Goal: Find specific page/section: Find specific page/section

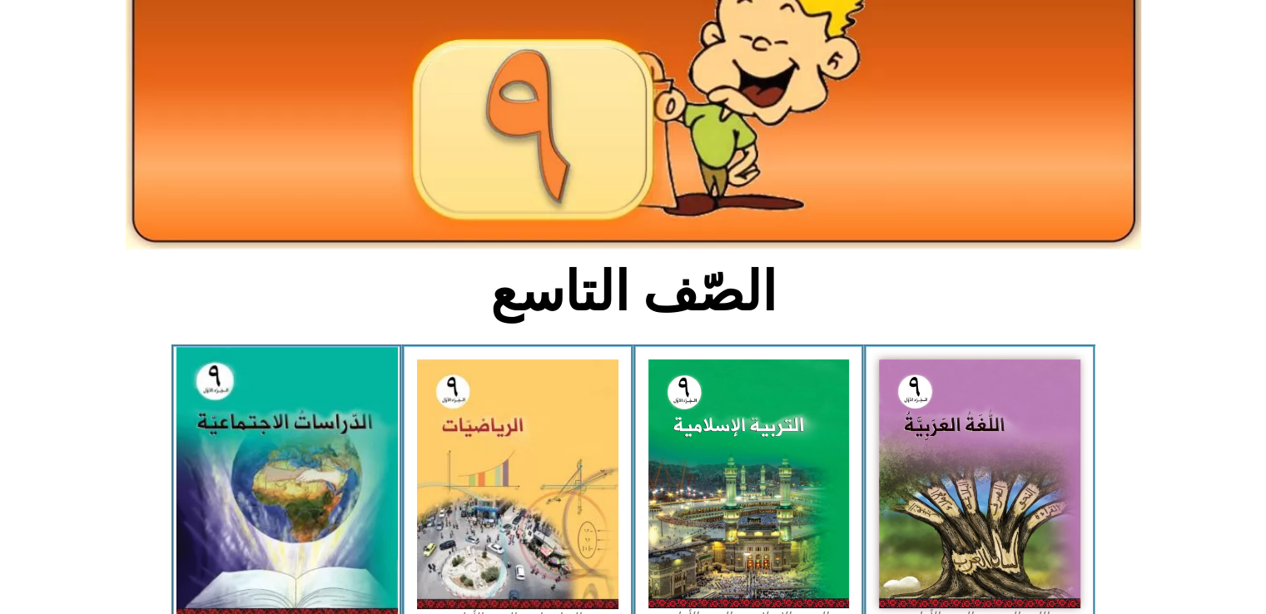
scroll to position [200, 0]
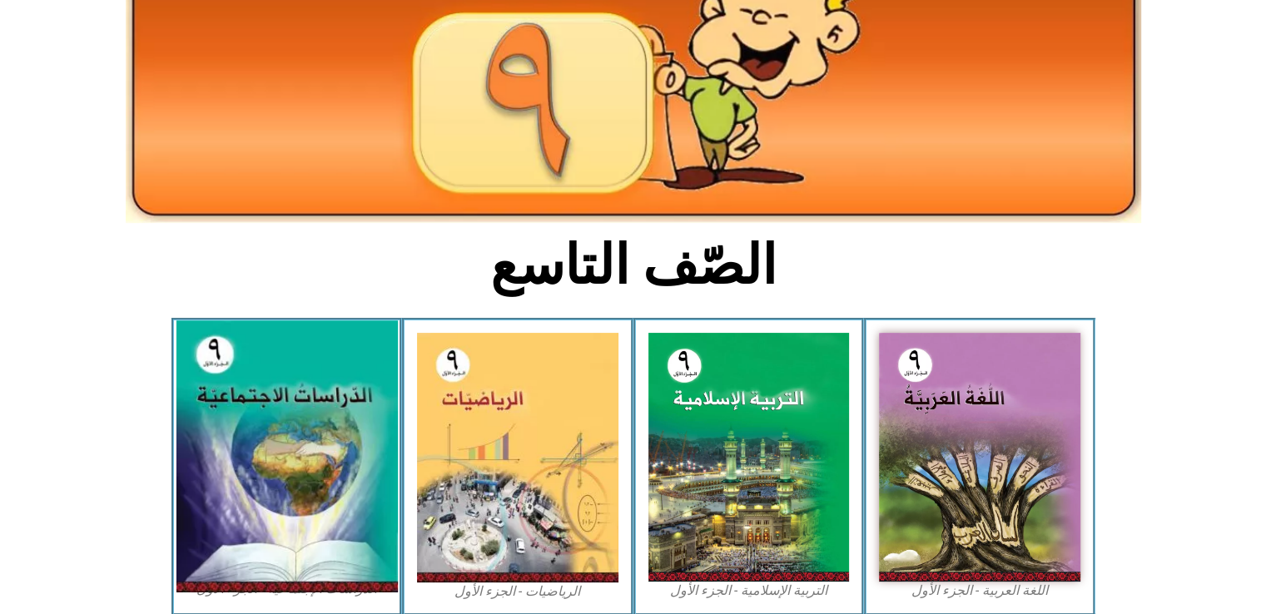
click at [311, 467] on img at bounding box center [286, 457] width 221 height 272
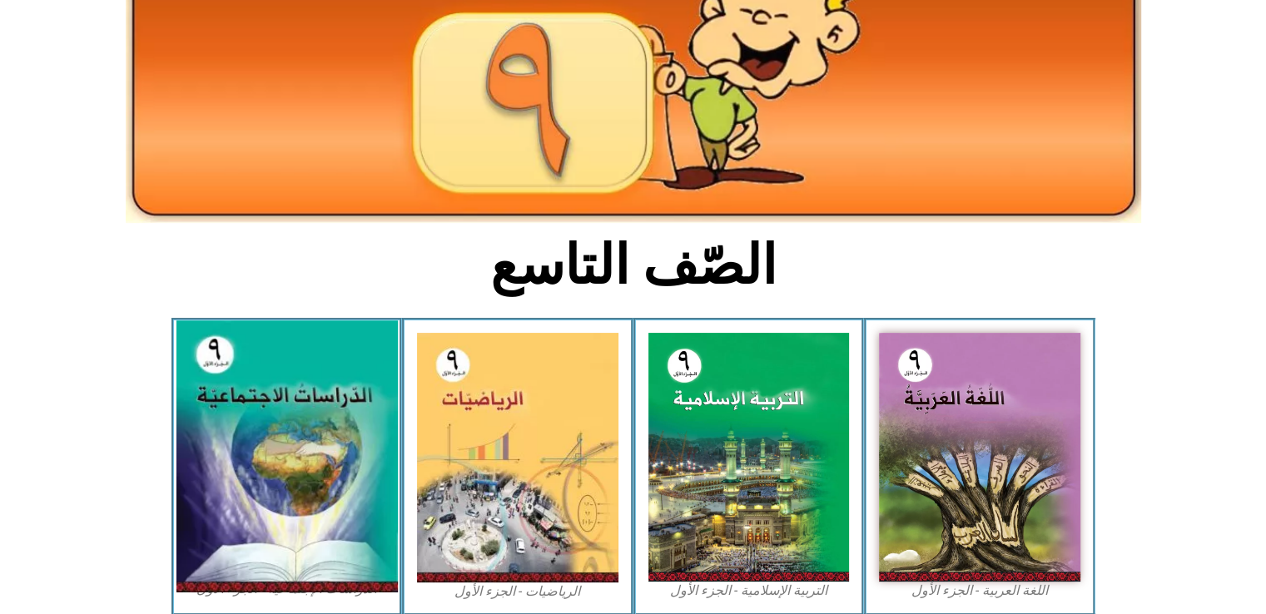
click at [311, 467] on img at bounding box center [286, 457] width 221 height 272
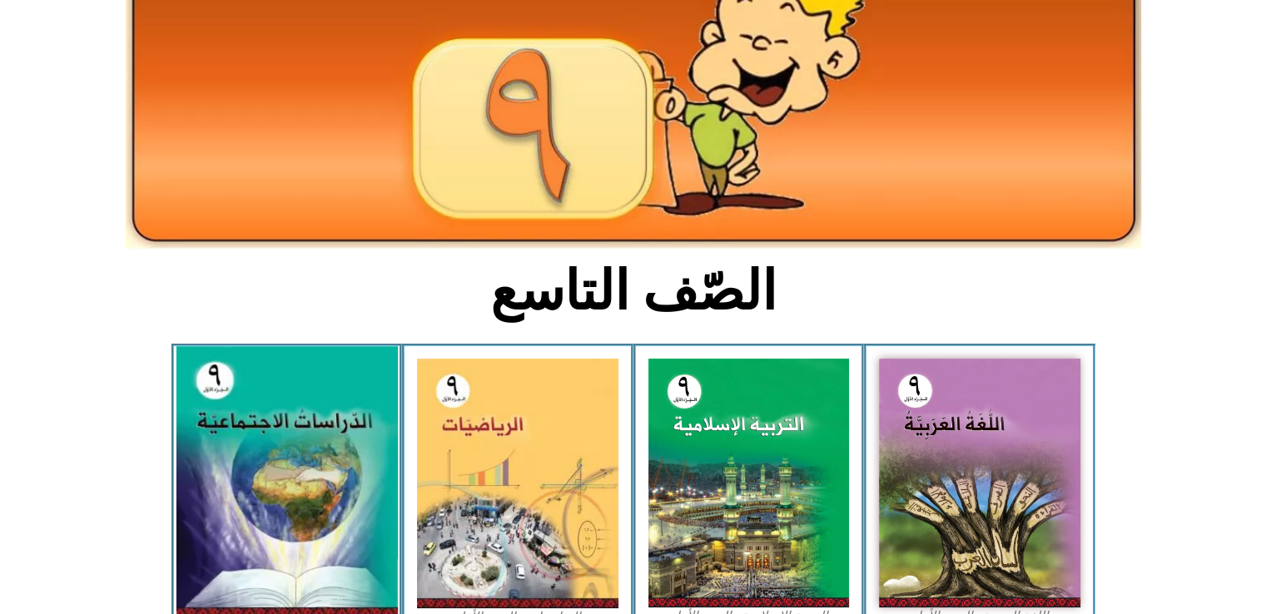
scroll to position [300, 0]
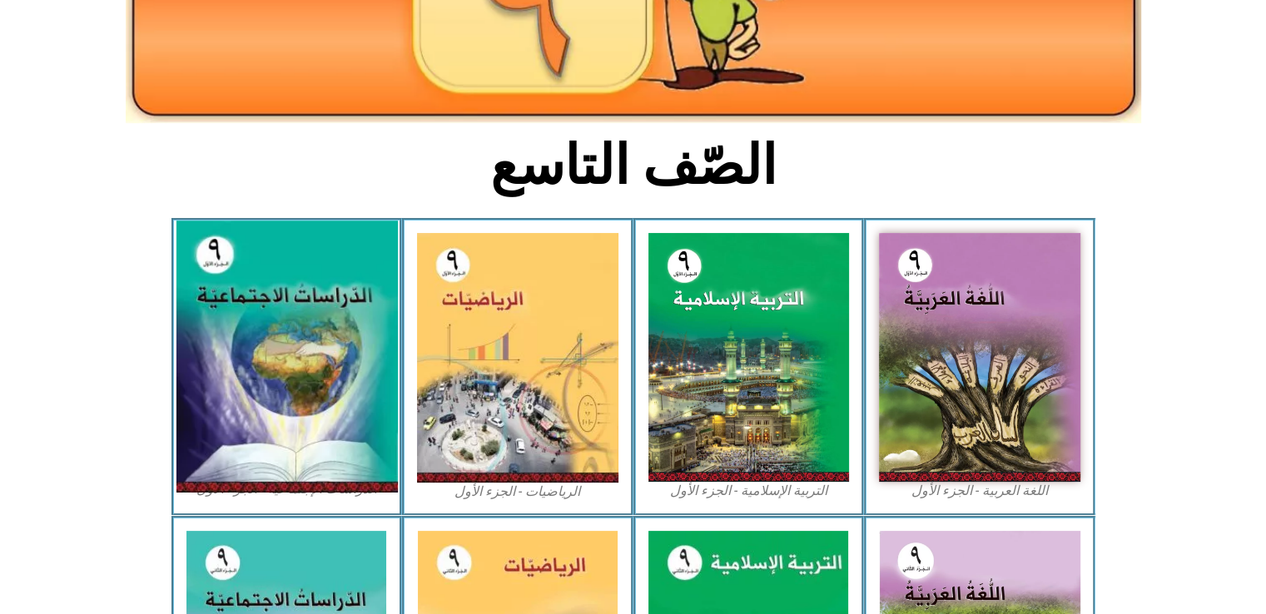
click at [359, 433] on img at bounding box center [286, 357] width 221 height 272
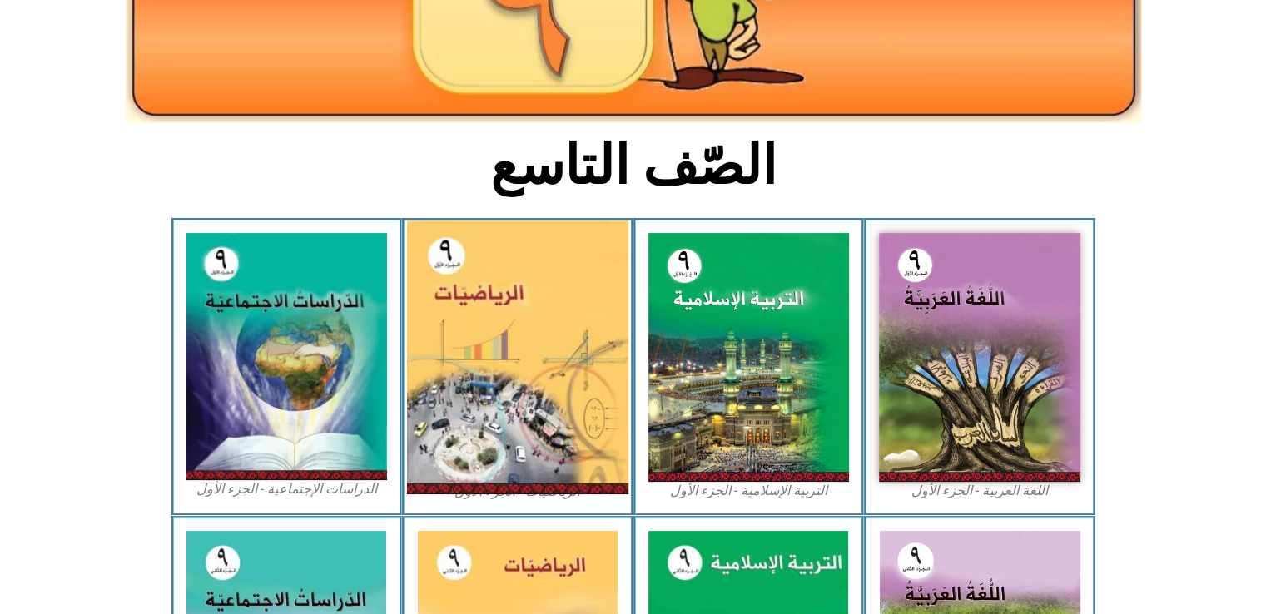
click at [553, 416] on img at bounding box center [517, 358] width 221 height 274
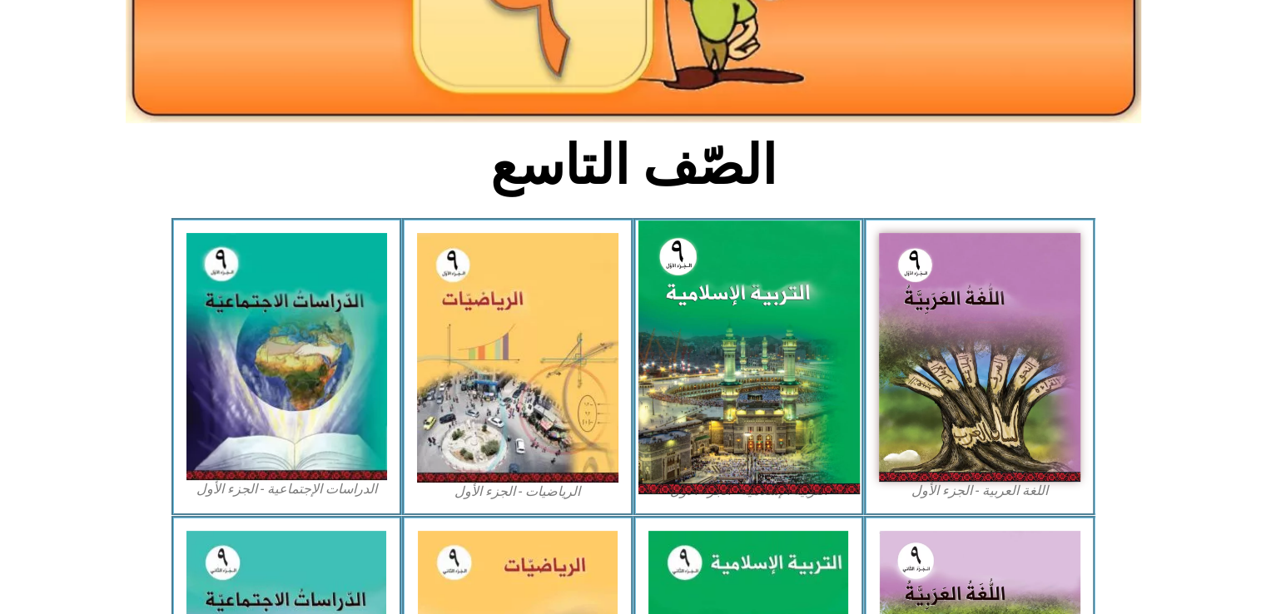
click at [723, 370] on img at bounding box center [748, 358] width 221 height 274
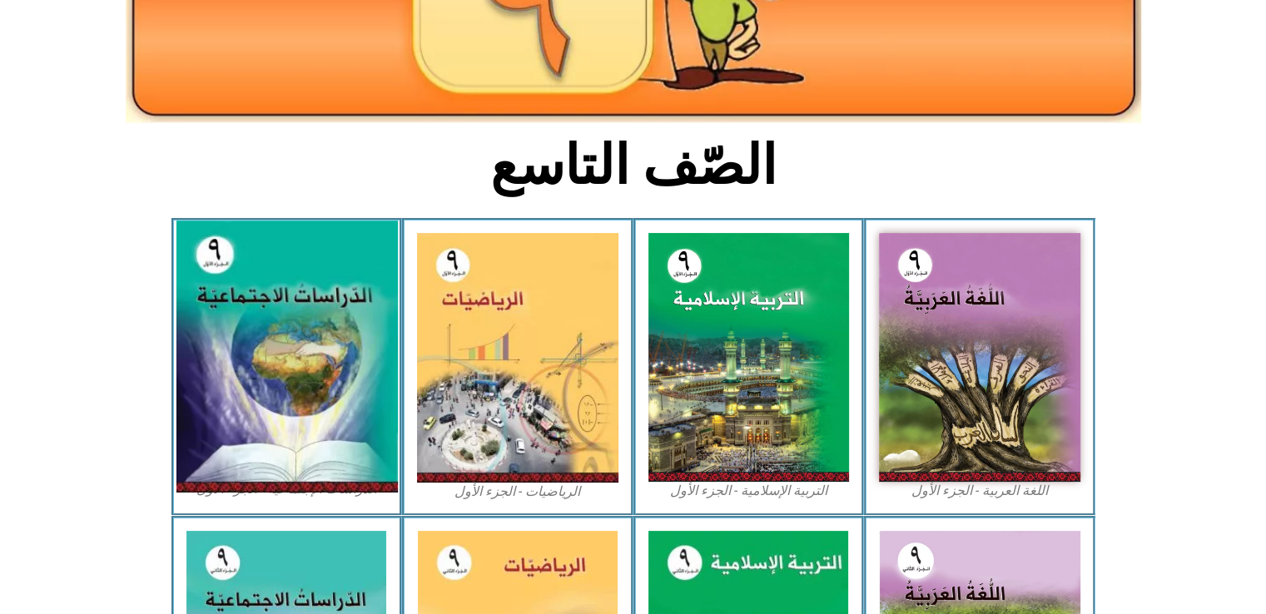
click at [327, 405] on img at bounding box center [286, 357] width 221 height 272
